Goal: Task Accomplishment & Management: Use online tool/utility

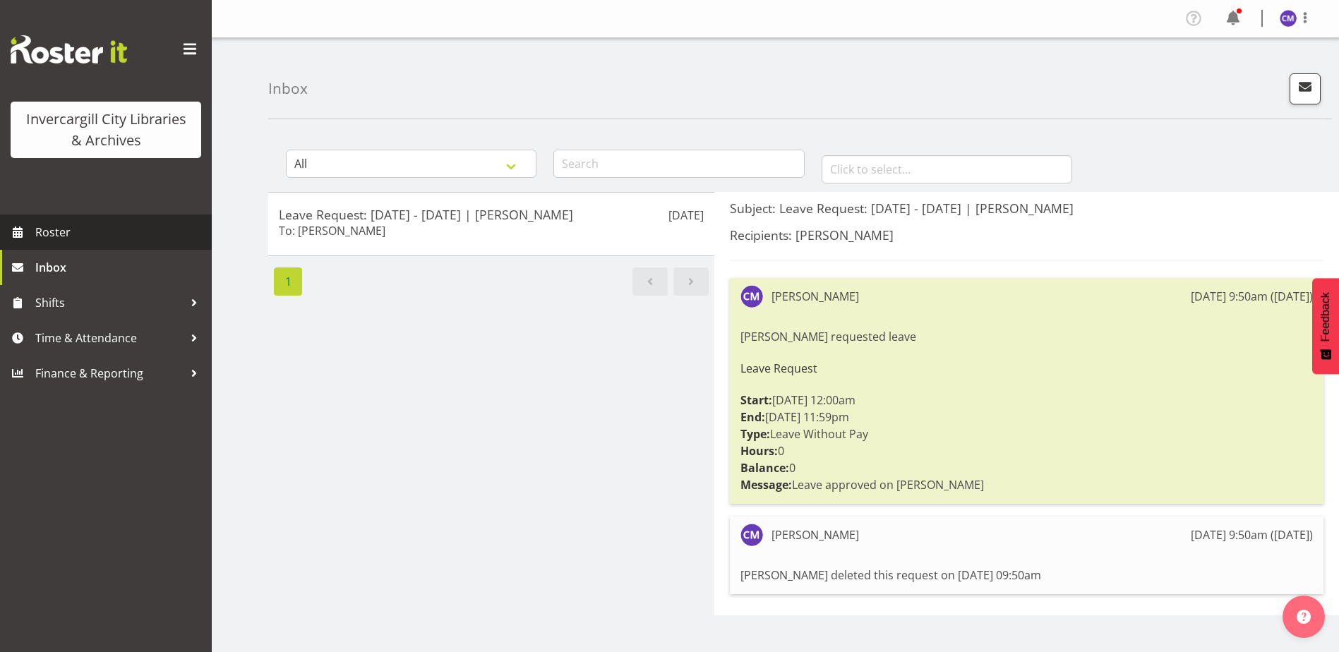
click at [85, 225] on span "Roster" at bounding box center [119, 232] width 169 height 21
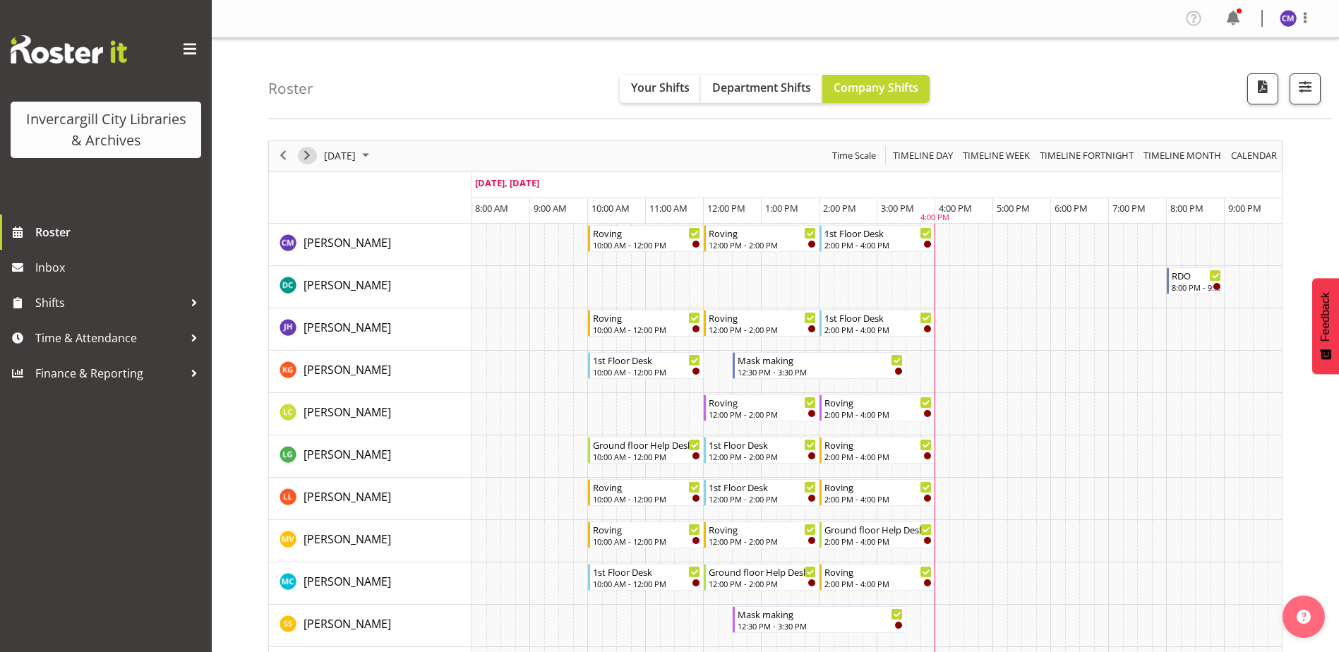
click at [306, 153] on span "Next" at bounding box center [306, 156] width 17 height 18
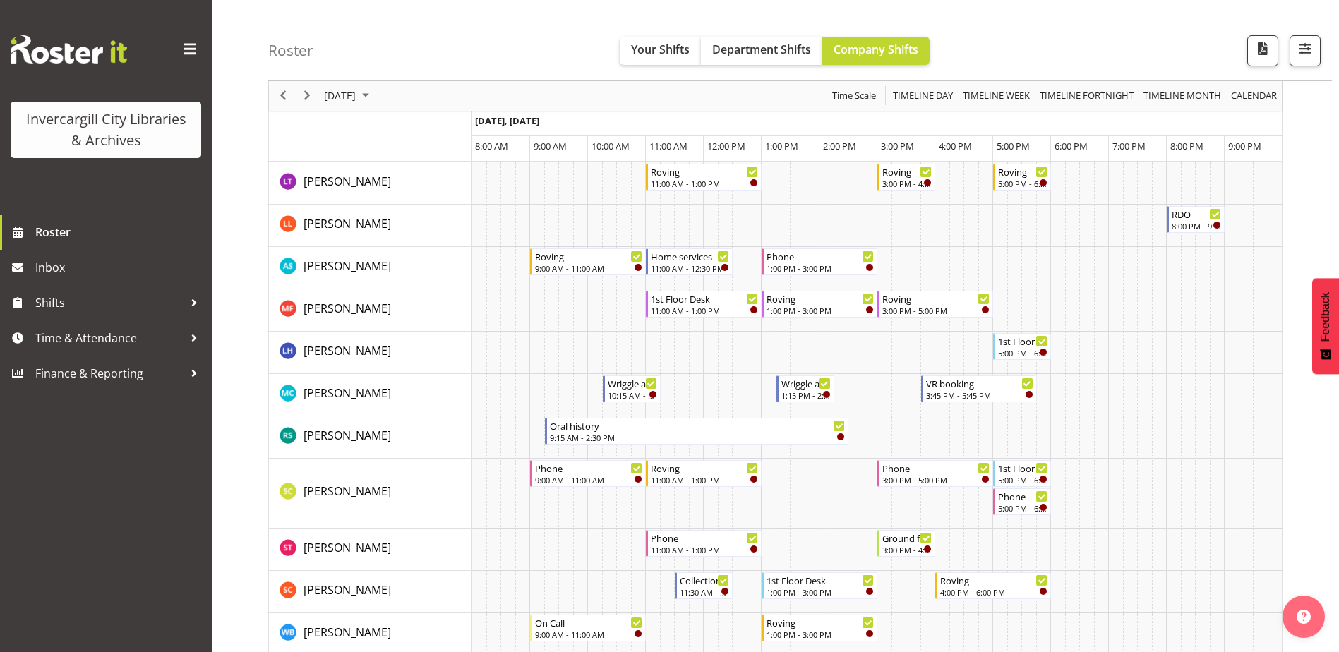
scroll to position [635, 0]
